Goal: Complete application form: Complete application form

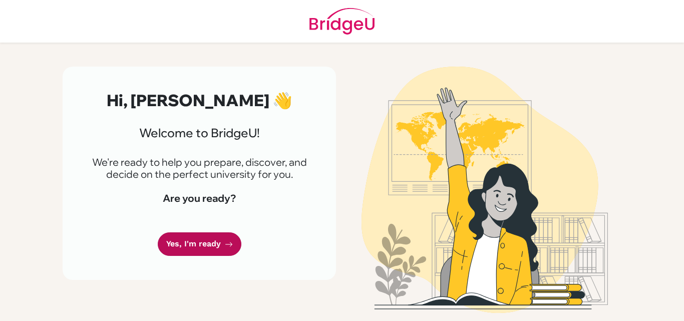
click at [195, 245] on link "Yes, I'm ready" at bounding box center [200, 244] width 84 height 24
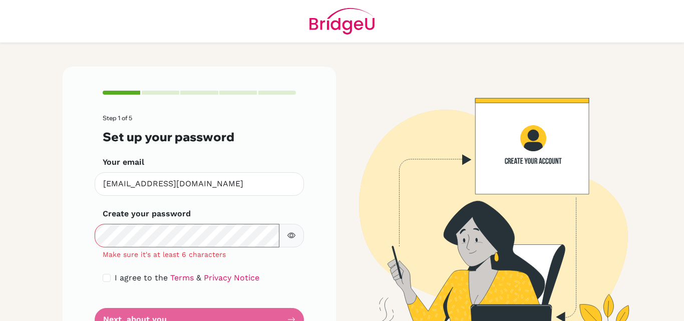
click at [288, 233] on icon "button" at bounding box center [291, 235] width 8 height 8
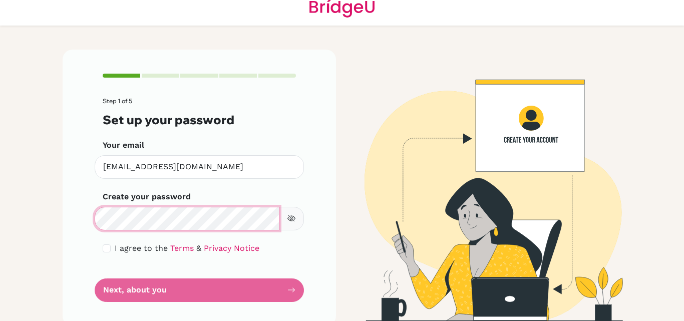
scroll to position [30, 0]
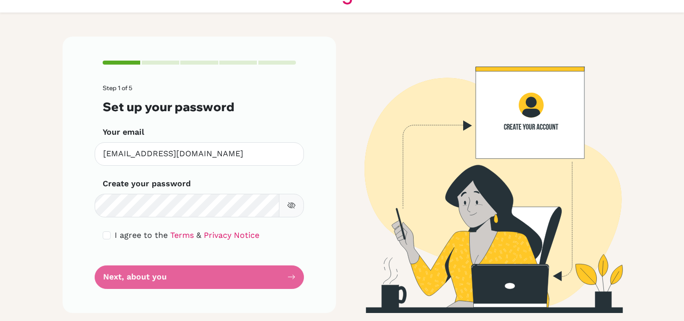
click at [235, 273] on form "Step 1 of 5 Set up your password Your email ttarassiingh@gmail.com Invalid emai…" at bounding box center [199, 187] width 193 height 204
click at [262, 269] on form "Step 1 of 5 Set up your password Your email ttarassiingh@gmail.com Invalid emai…" at bounding box center [199, 187] width 193 height 204
click at [252, 283] on form "Step 1 of 5 Set up your password Your email ttarassiingh@gmail.com Invalid emai…" at bounding box center [199, 187] width 193 height 204
click at [208, 283] on form "Step 1 of 5 Set up your password Your email ttarassiingh@gmail.com Invalid emai…" at bounding box center [199, 187] width 193 height 204
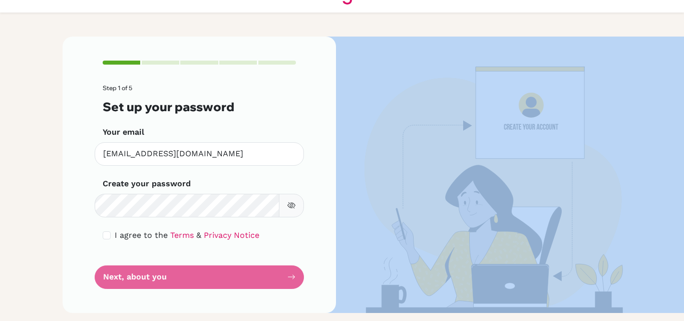
click at [208, 283] on form "Step 1 of 5 Set up your password Your email ttarassiingh@gmail.com Invalid emai…" at bounding box center [199, 187] width 193 height 204
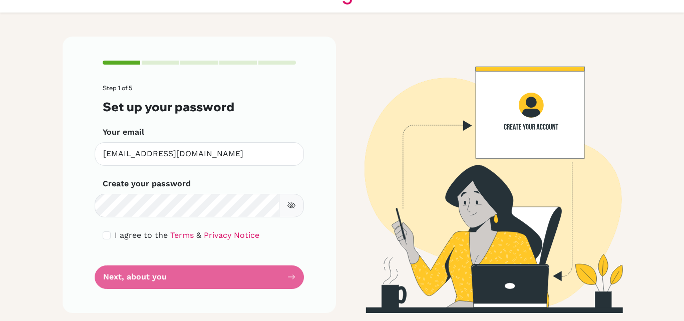
click at [208, 283] on form "Step 1 of 5 Set up your password Your email ttarassiingh@gmail.com Invalid emai…" at bounding box center [199, 187] width 193 height 204
click at [103, 233] on input "checkbox" at bounding box center [107, 235] width 8 height 8
checkbox input "true"
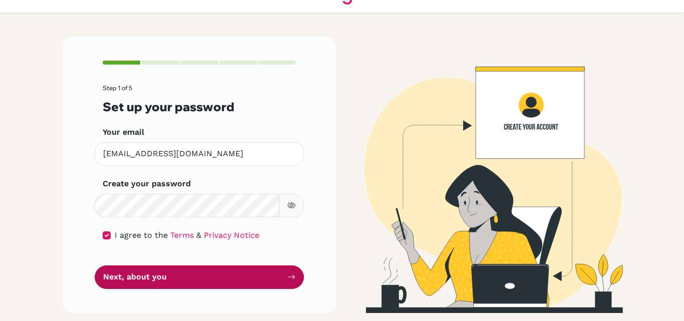
click at [107, 272] on button "Next, about you" at bounding box center [199, 277] width 209 height 24
